Goal: Register for event/course

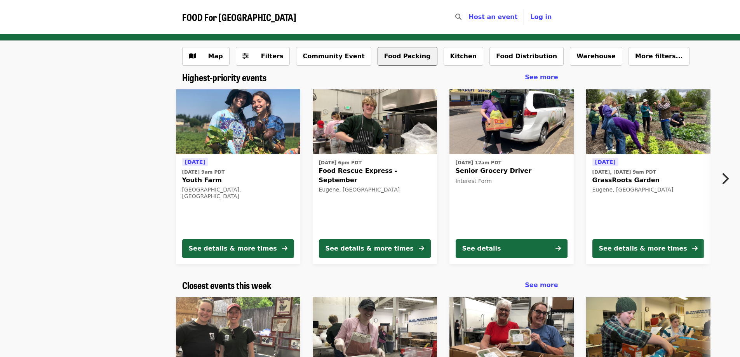
click at [378, 58] on button "Food Packing" at bounding box center [408, 56] width 60 height 19
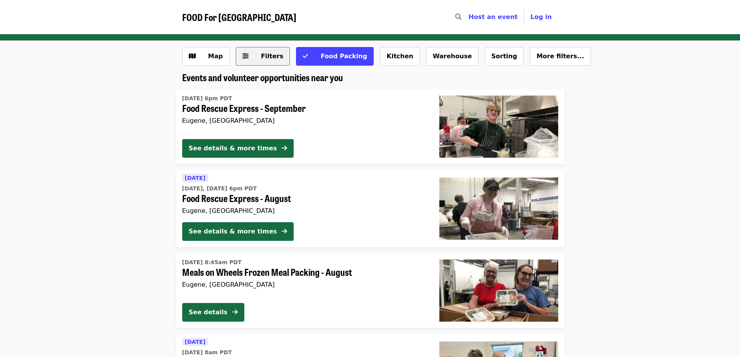
click at [268, 54] on span "Filters" at bounding box center [272, 55] width 23 height 7
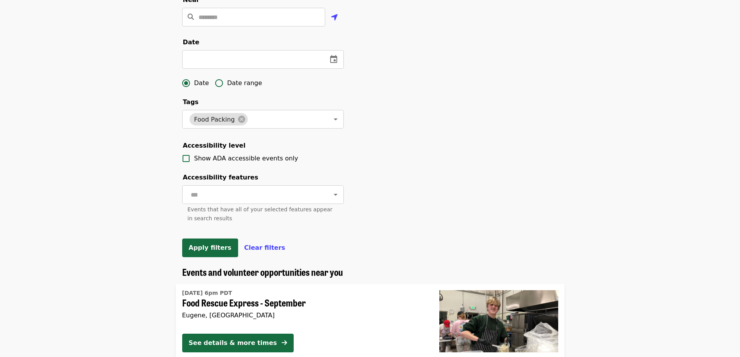
scroll to position [194, 0]
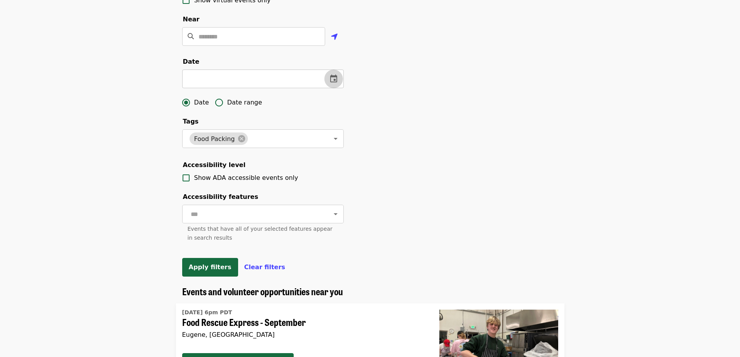
click at [332, 84] on icon "change date" at bounding box center [333, 78] width 9 height 9
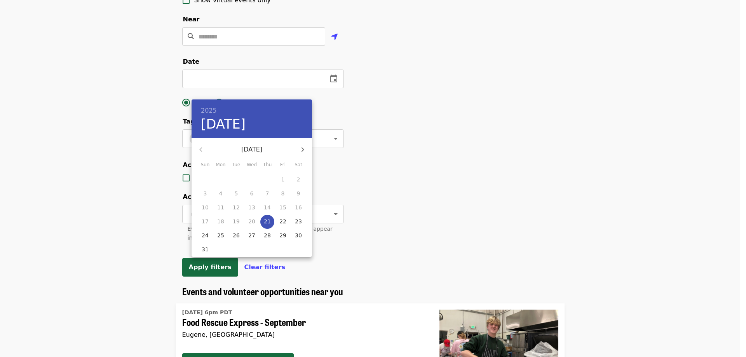
click at [304, 148] on icon "button" at bounding box center [302, 149] width 9 height 9
click at [232, 193] on span "4" at bounding box center [236, 194] width 14 height 8
type input "**********"
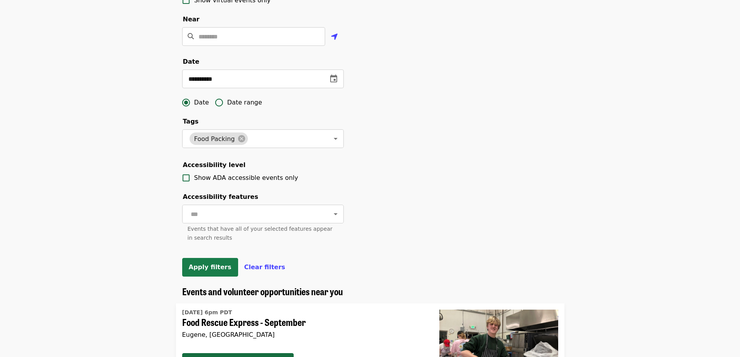
click at [209, 271] on span "Apply filters" at bounding box center [210, 266] width 43 height 7
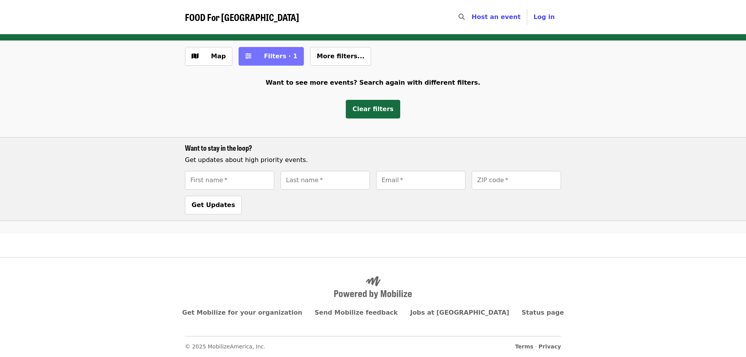
click at [278, 57] on span "Filters · 1" at bounding box center [280, 55] width 33 height 7
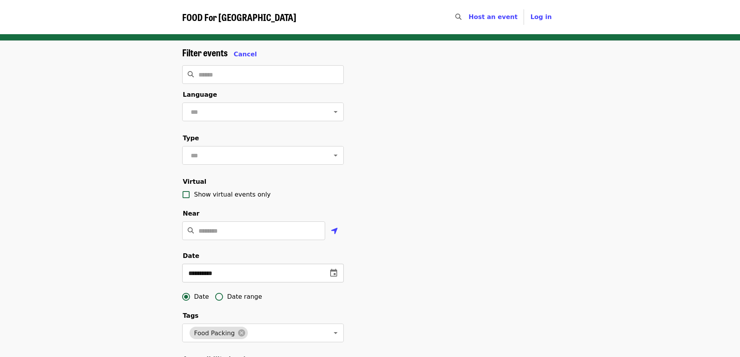
click at [338, 278] on icon "change date" at bounding box center [333, 272] width 9 height 9
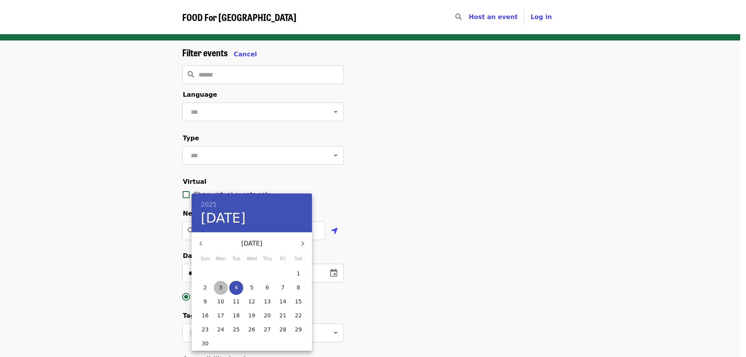
click at [219, 286] on p "3" at bounding box center [220, 288] width 3 height 8
type input "**********"
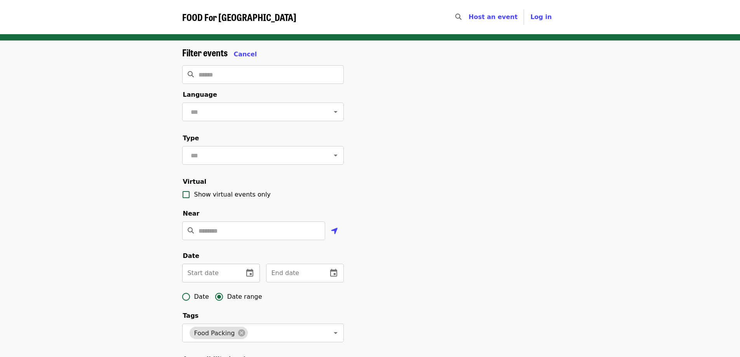
click at [220, 282] on input "text" at bounding box center [209, 273] width 55 height 19
click at [246, 278] on icon "change date" at bounding box center [249, 272] width 9 height 9
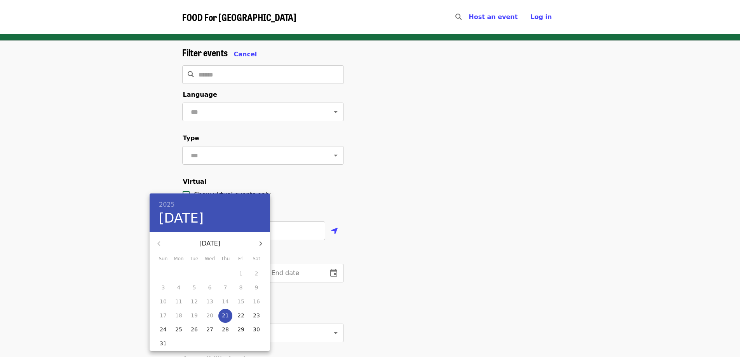
click at [259, 240] on icon "button" at bounding box center [260, 243] width 9 height 9
click at [180, 287] on p "3" at bounding box center [178, 288] width 3 height 8
type input "**********"
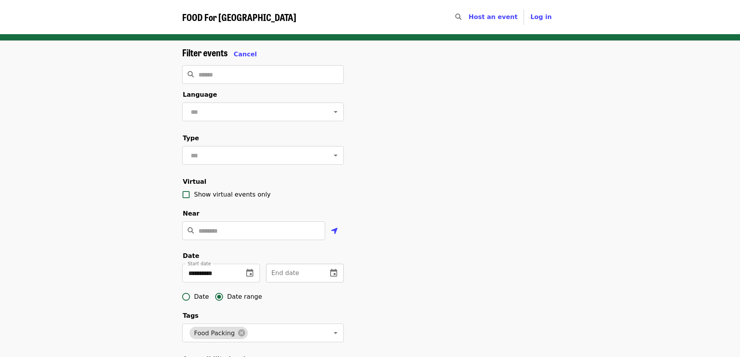
click at [331, 277] on icon "change date" at bounding box center [333, 273] width 7 height 8
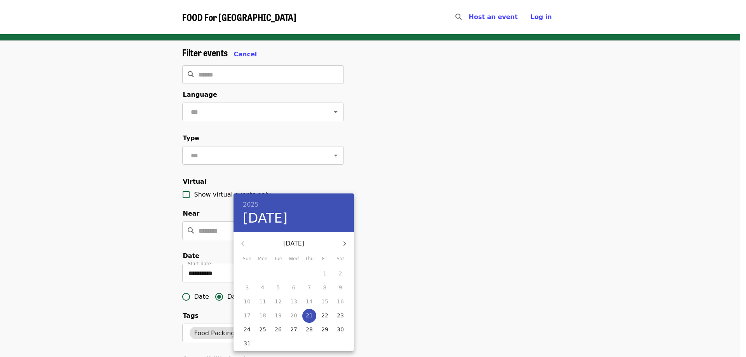
click at [342, 242] on icon "button" at bounding box center [344, 243] width 9 height 9
click at [278, 287] on p "4" at bounding box center [278, 288] width 3 height 8
type input "**********"
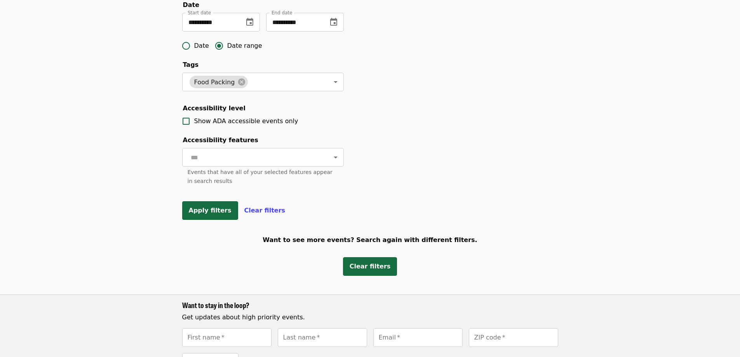
scroll to position [272, 0]
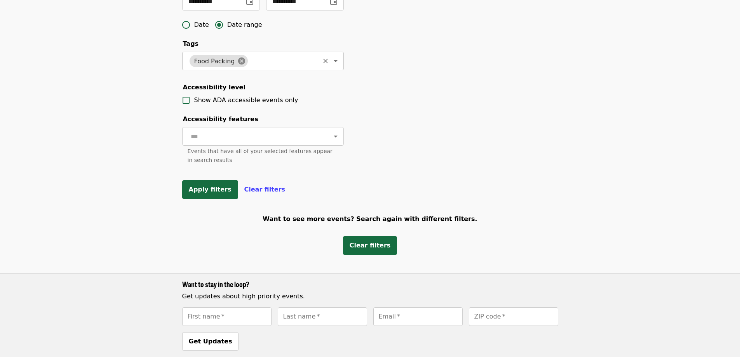
click at [238, 65] on icon at bounding box center [241, 61] width 9 height 9
click at [204, 199] on button "Apply filters" at bounding box center [210, 189] width 56 height 19
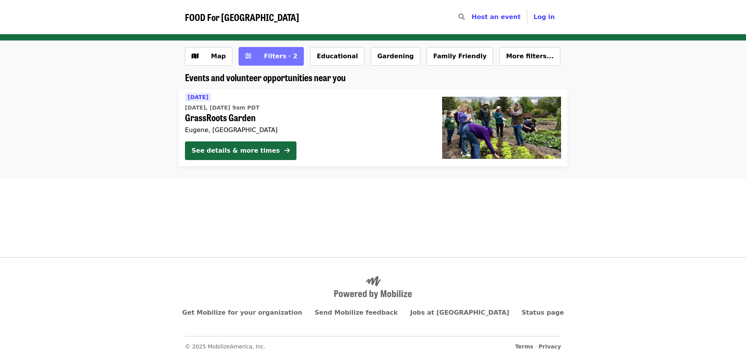
click at [265, 58] on span "Filters · 2" at bounding box center [280, 55] width 33 height 7
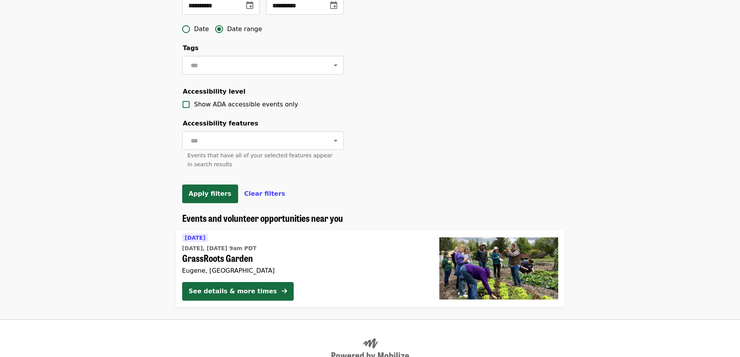
scroll to position [272, 0]
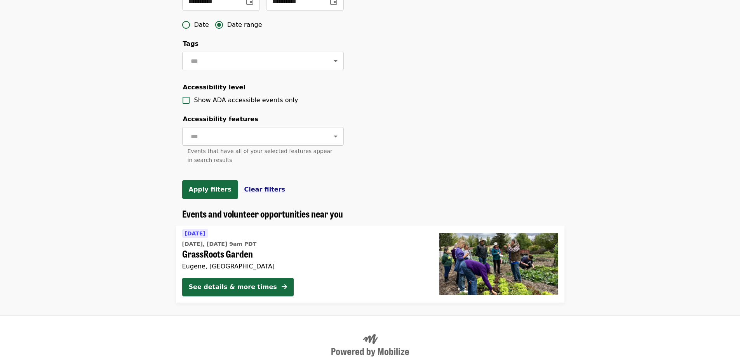
click at [256, 193] on span "Clear filters" at bounding box center [264, 189] width 41 height 7
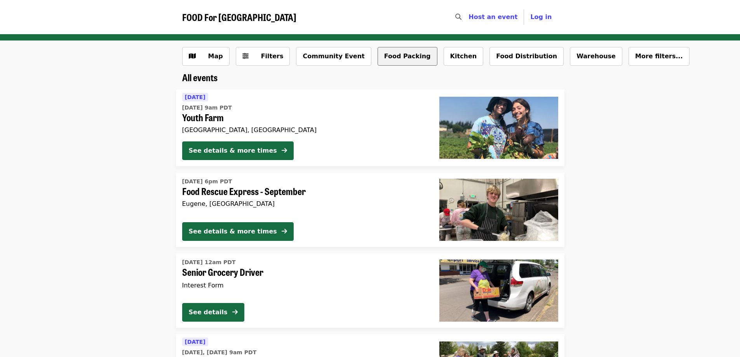
click at [391, 53] on button "Food Packing" at bounding box center [408, 56] width 60 height 19
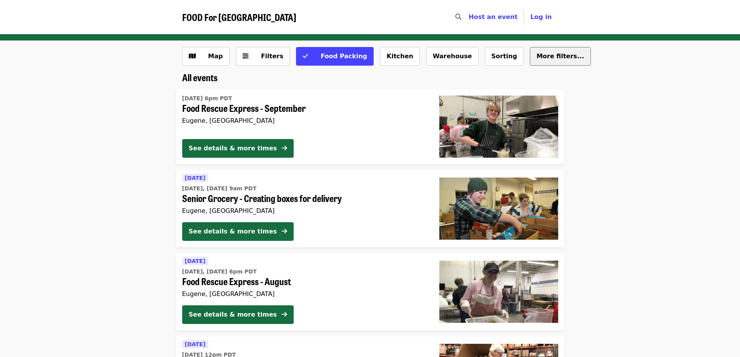
click at [536, 57] on span "More filters..." at bounding box center [560, 55] width 48 height 7
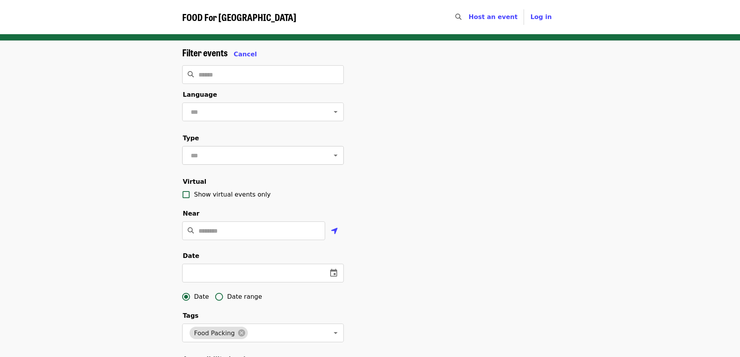
click at [330, 161] on button "Open" at bounding box center [335, 155] width 11 height 11
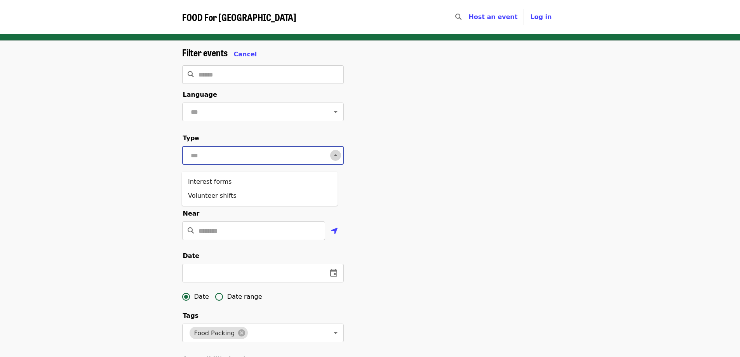
click at [330, 161] on button "Close" at bounding box center [335, 155] width 11 height 11
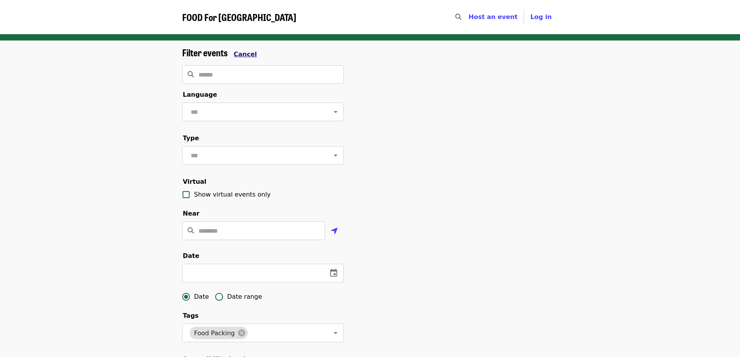
click at [246, 53] on span "Cancel" at bounding box center [245, 54] width 23 height 7
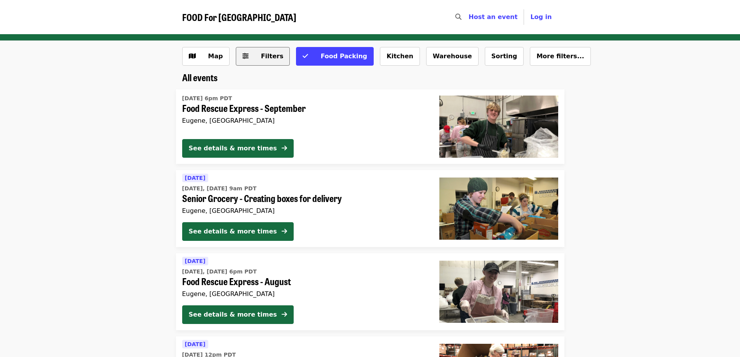
click at [264, 57] on span "Filters" at bounding box center [272, 55] width 23 height 7
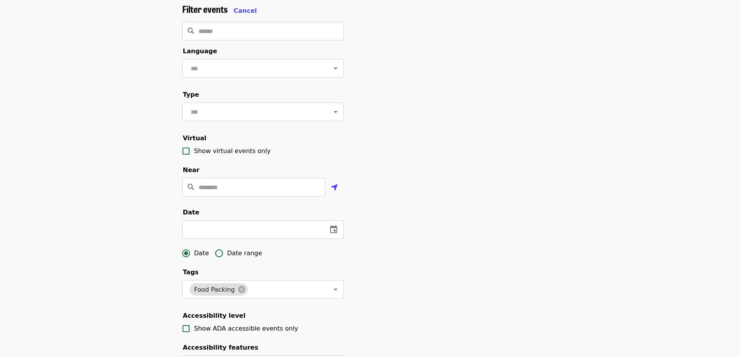
scroll to position [117, 0]
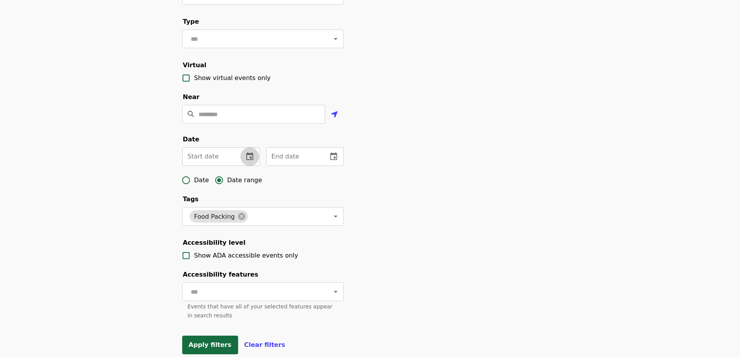
click at [251, 160] on icon "change date" at bounding box center [249, 156] width 7 height 8
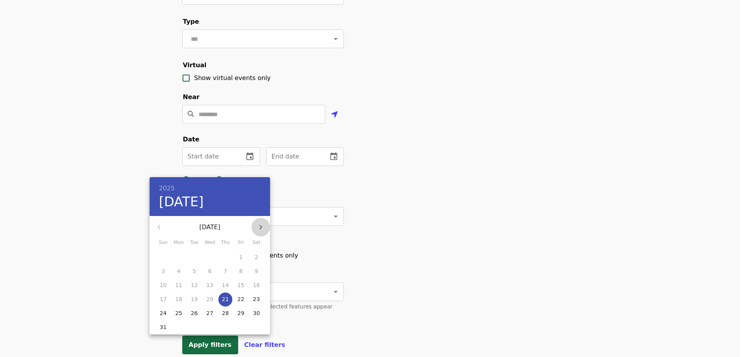
click at [261, 227] on icon "button" at bounding box center [260, 227] width 9 height 9
click at [261, 226] on icon "button" at bounding box center [260, 227] width 3 height 5
click at [210, 256] on p "1" at bounding box center [209, 257] width 3 height 8
type input "**********"
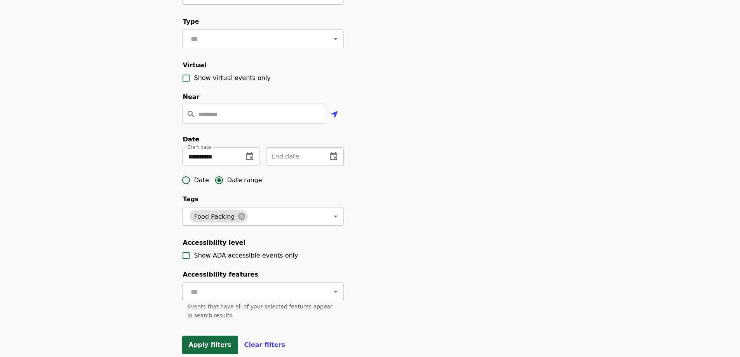
click at [328, 166] on button "change date" at bounding box center [333, 156] width 19 height 19
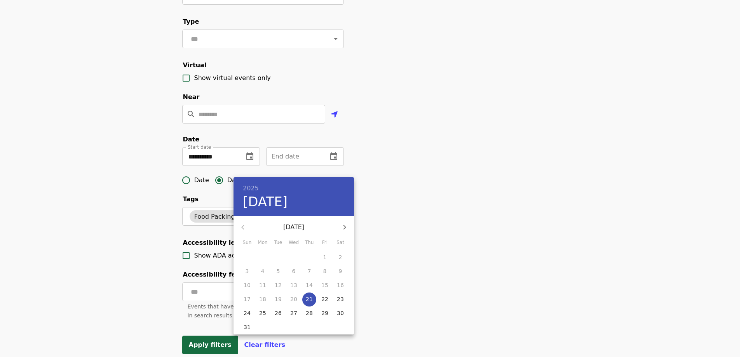
click at [343, 227] on icon "button" at bounding box center [344, 227] width 9 height 9
click at [324, 315] on p "31" at bounding box center [324, 313] width 7 height 8
type input "**********"
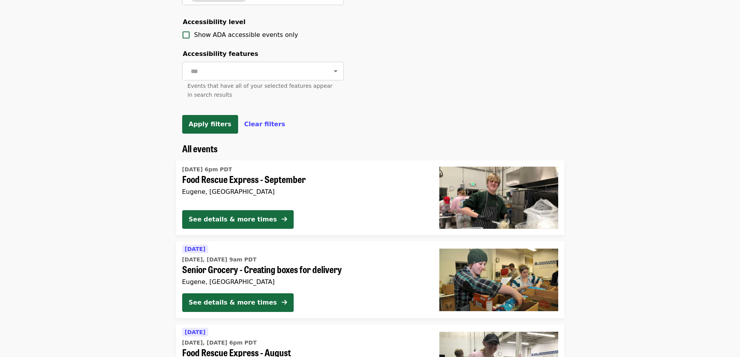
scroll to position [350, 0]
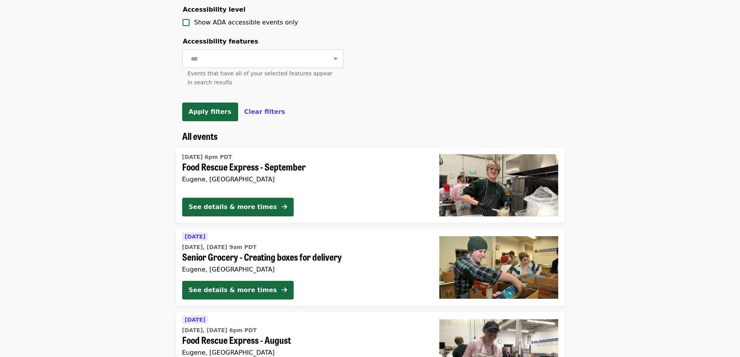
click at [202, 115] on span "Apply filters" at bounding box center [210, 111] width 43 height 7
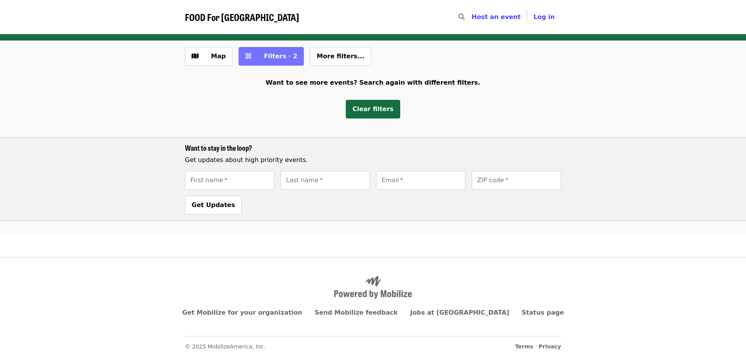
click at [276, 56] on span "Filters · 2" at bounding box center [280, 55] width 33 height 7
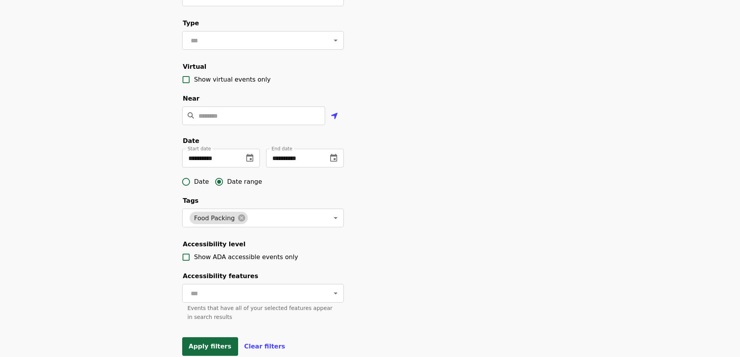
scroll to position [117, 0]
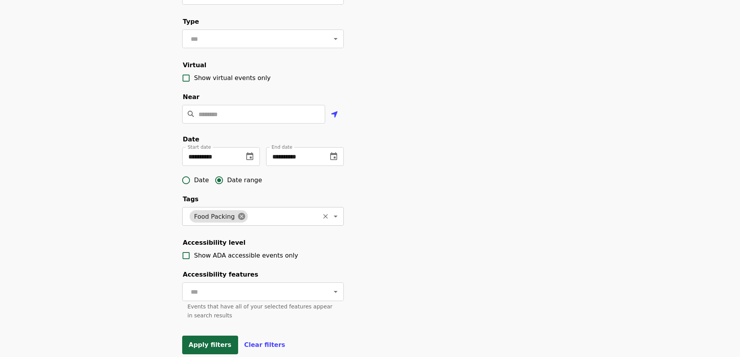
click at [237, 221] on icon at bounding box center [241, 216] width 9 height 9
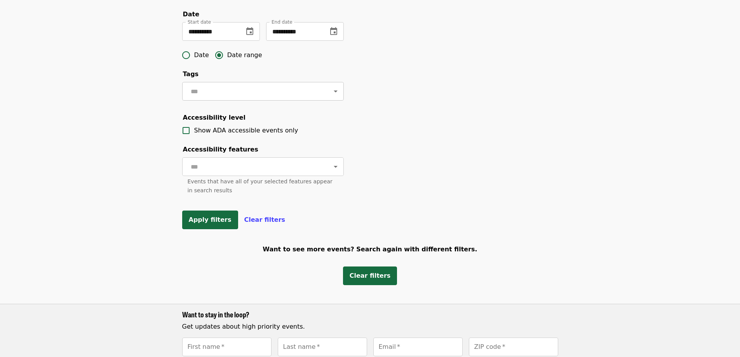
scroll to position [272, 0]
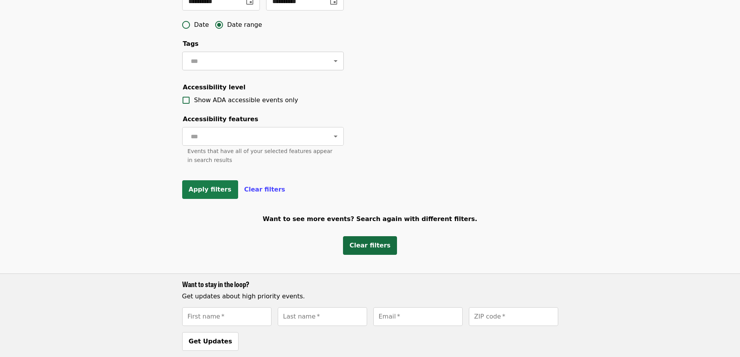
click at [199, 193] on span "Apply filters" at bounding box center [210, 189] width 43 height 7
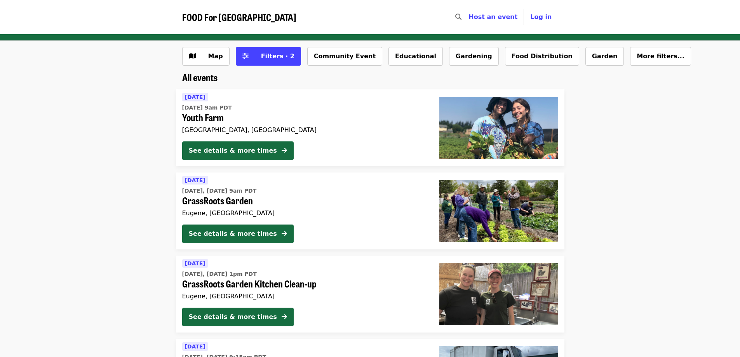
click at [656, 176] on li "[DATE] [DATE], [DATE] 9am PDT GrassRoots Garden Eugene, [GEOGRAPHIC_DATA] See d…" at bounding box center [370, 210] width 740 height 77
click at [256, 60] on span "Filters · 2" at bounding box center [273, 56] width 41 height 9
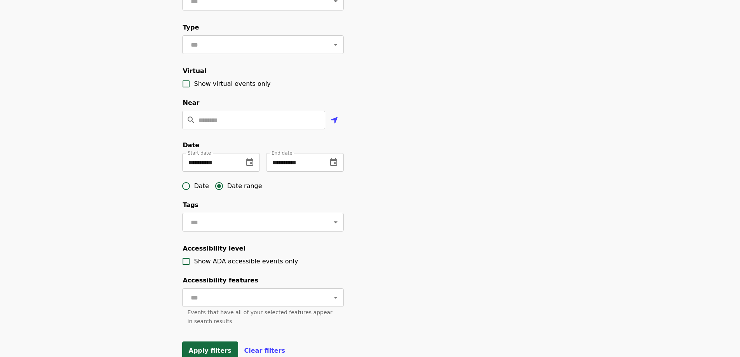
scroll to position [272, 0]
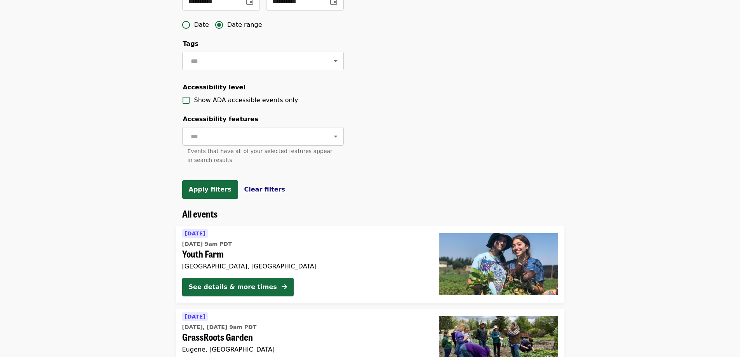
click at [247, 193] on span "Clear filters" at bounding box center [264, 189] width 41 height 7
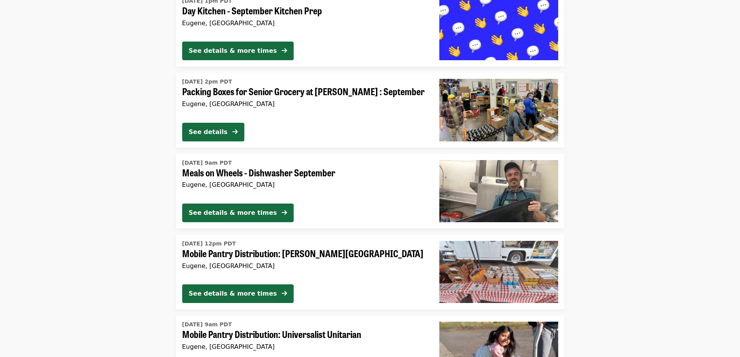
scroll to position [1593, 0]
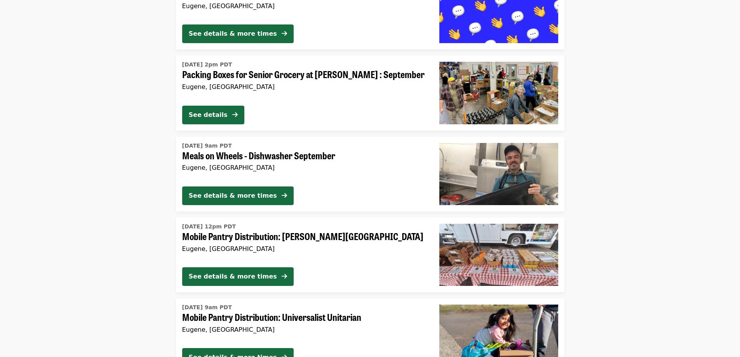
click at [322, 85] on div "Eugene, [GEOGRAPHIC_DATA]" at bounding box center [304, 86] width 245 height 7
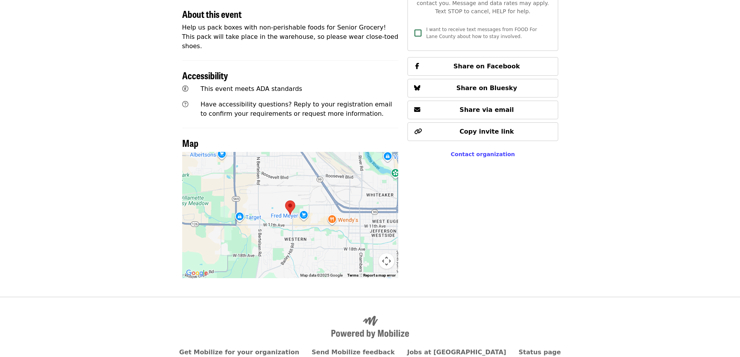
scroll to position [279, 0]
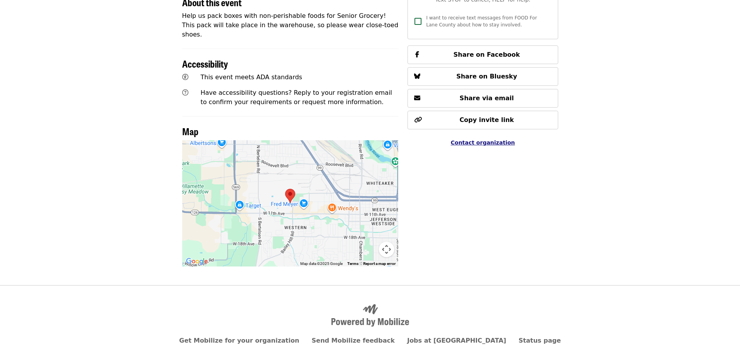
click at [486, 139] on span "Contact organization" at bounding box center [483, 142] width 64 height 6
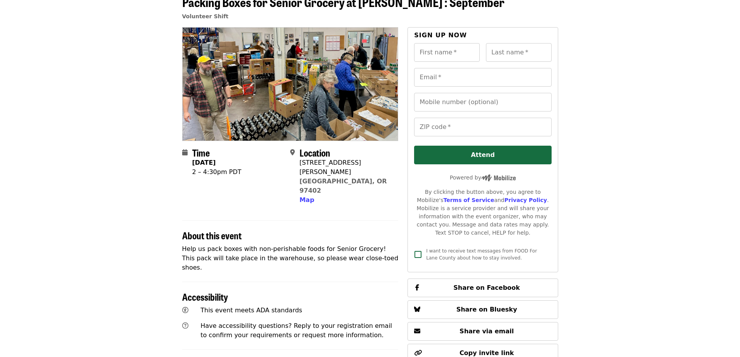
scroll to position [0, 0]
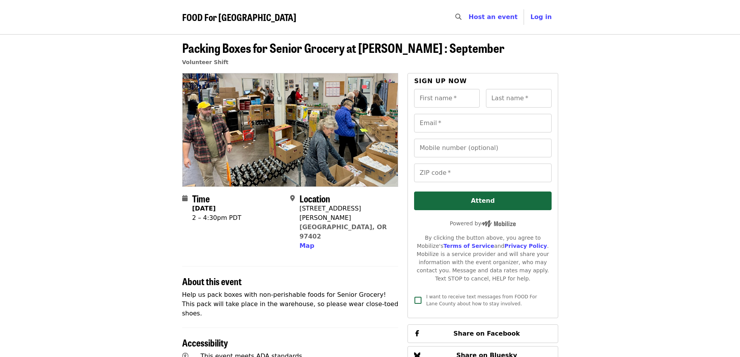
click at [507, 15] on span "Host an event" at bounding box center [492, 16] width 49 height 7
